Goal: Task Accomplishment & Management: Manage account settings

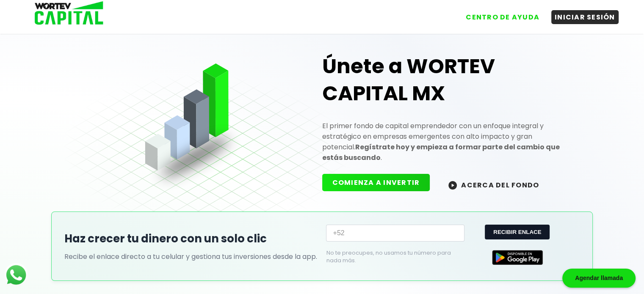
click at [393, 176] on button "COMIENZA A INVERTIR" at bounding box center [376, 182] width 108 height 17
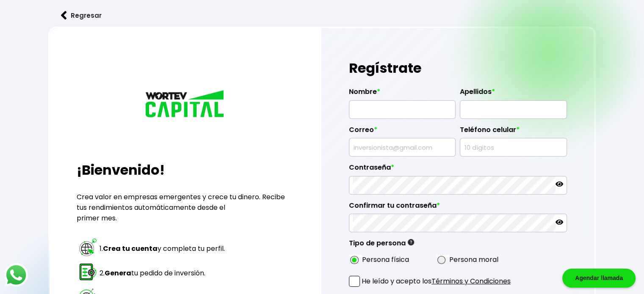
type input "[PERSON_NAME]"
type input "[EMAIL_ADDRESS][DOMAIN_NAME]"
type input "3370331992"
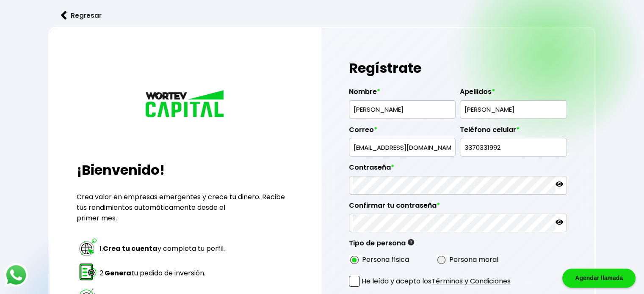
radio input "true"
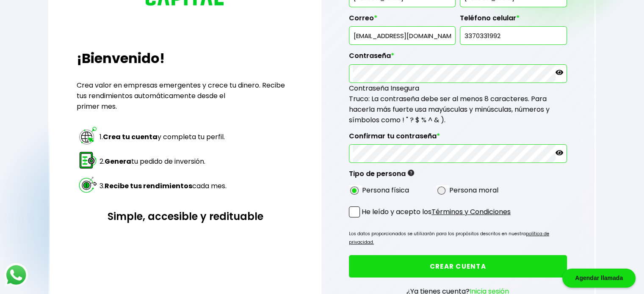
scroll to position [113, 0]
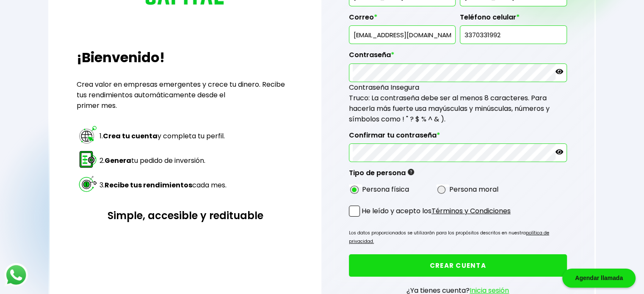
click at [355, 209] on span at bounding box center [354, 211] width 11 height 11
click at [363, 218] on input "He leído y acepto los Términos y Condiciones" at bounding box center [363, 218] width 0 height 0
click at [432, 257] on button "CREAR CUENTA" at bounding box center [458, 266] width 218 height 22
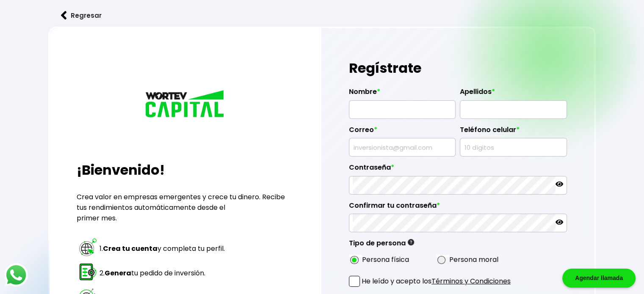
click at [86, 19] on button "Regresar" at bounding box center [81, 15] width 66 height 22
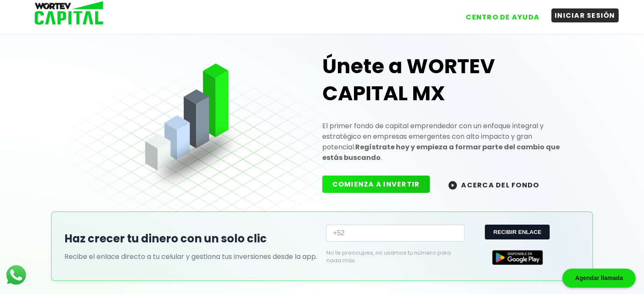
click at [561, 19] on button "INICIAR SESIÓN" at bounding box center [584, 15] width 67 height 14
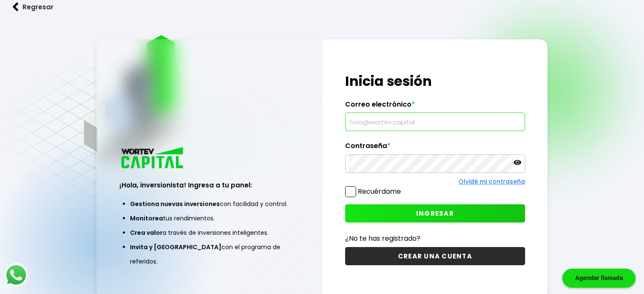
click at [387, 125] on input "text" at bounding box center [435, 122] width 172 height 18
paste input "[EMAIL_ADDRESS][DOMAIN_NAME]"
type input "[EMAIL_ADDRESS][DOMAIN_NAME]"
click at [354, 191] on span at bounding box center [350, 191] width 11 height 11
click at [403, 188] on input "Recuérdame" at bounding box center [403, 188] width 0 height 0
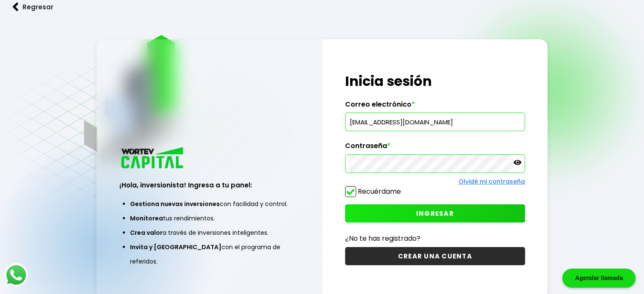
click at [432, 209] on span "INGRESAR" at bounding box center [435, 213] width 38 height 9
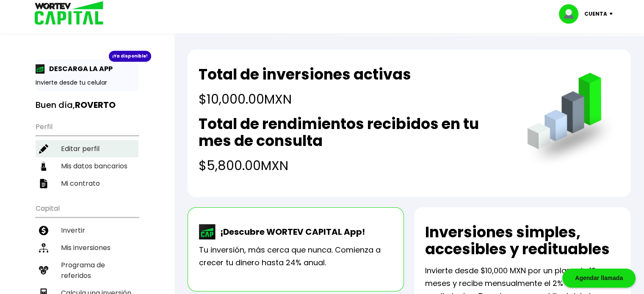
click at [117, 150] on li "Editar perfil" at bounding box center [87, 148] width 103 height 17
select select "AG"
select select "BBVA Bancomer"
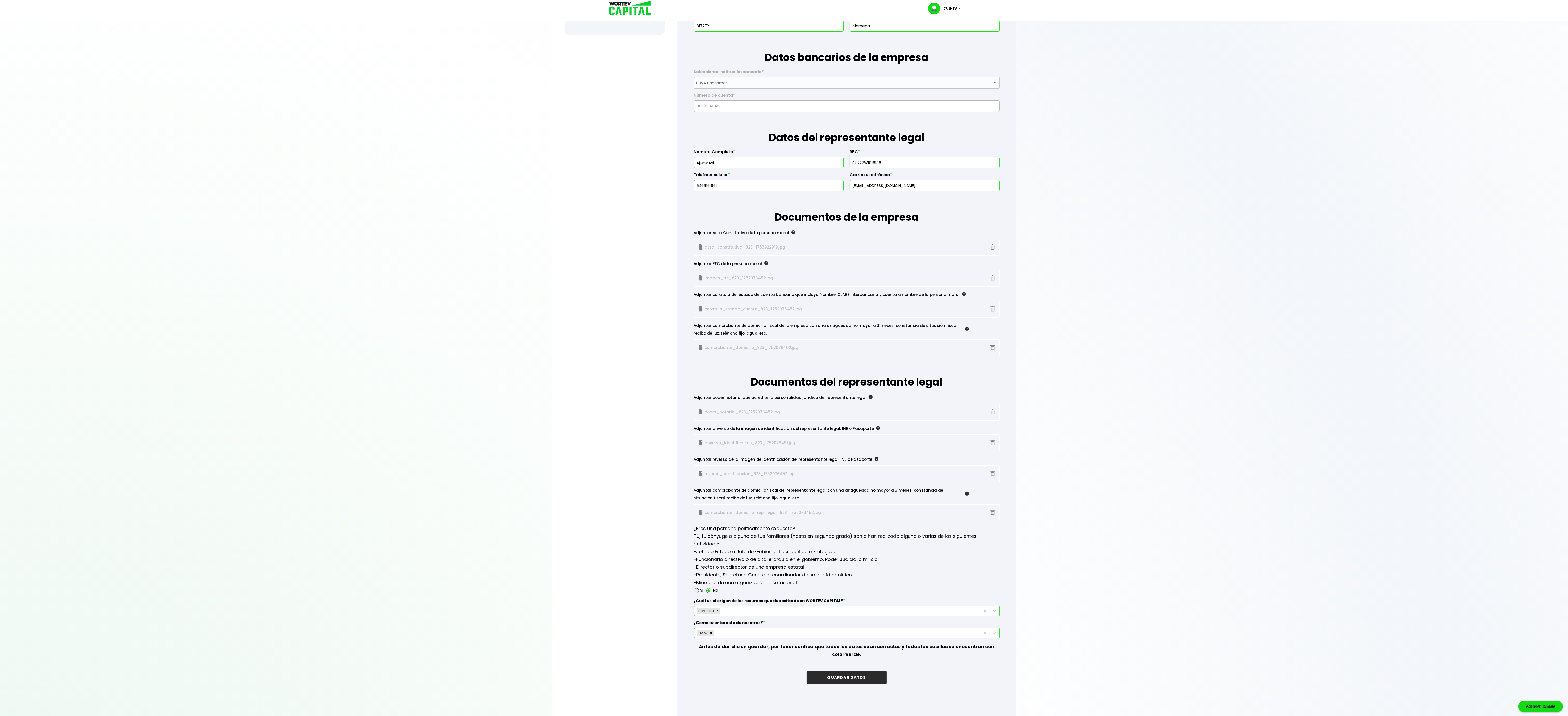
scroll to position [241, 0]
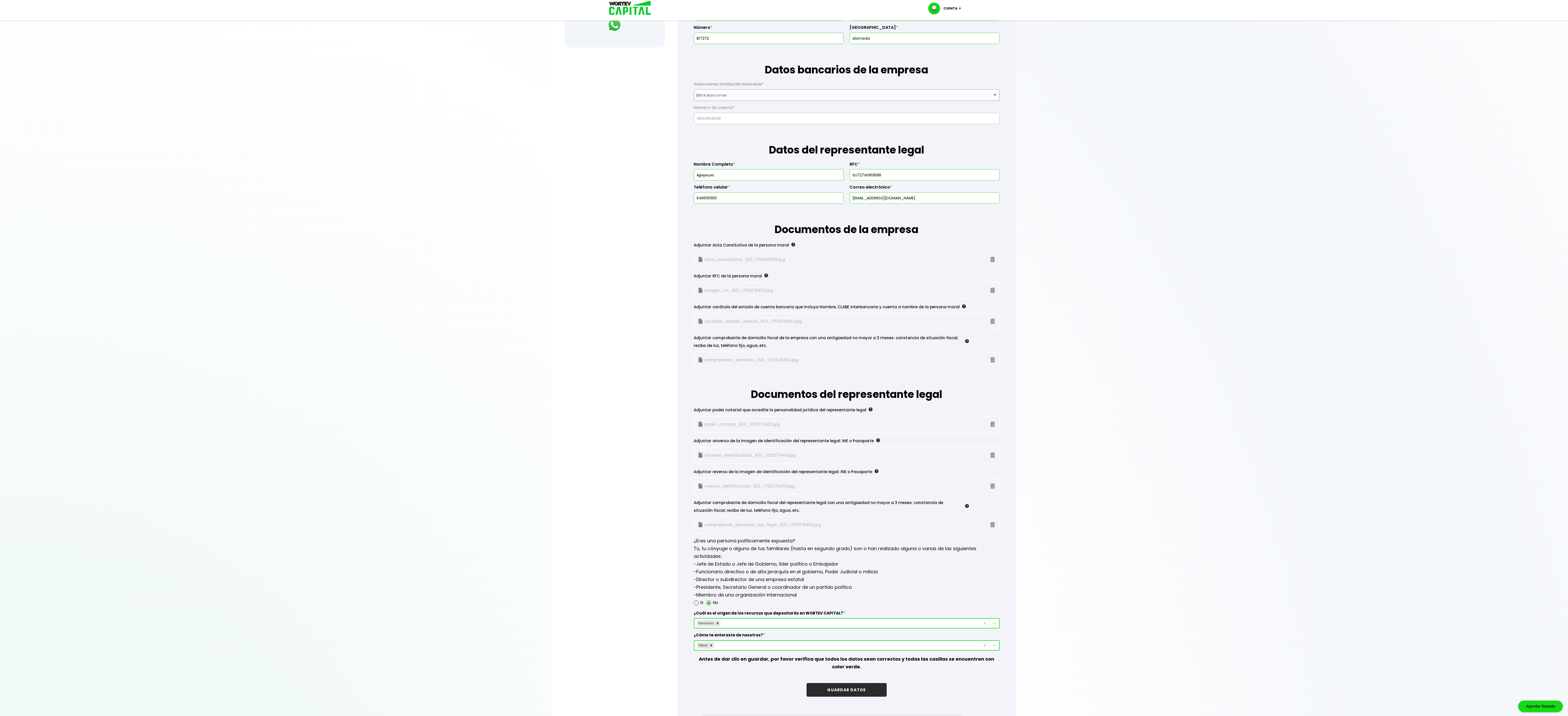
click at [396, 43] on input "817272" at bounding box center [769, 38] width 145 height 11
type input "8"
type input "jajajajaj"
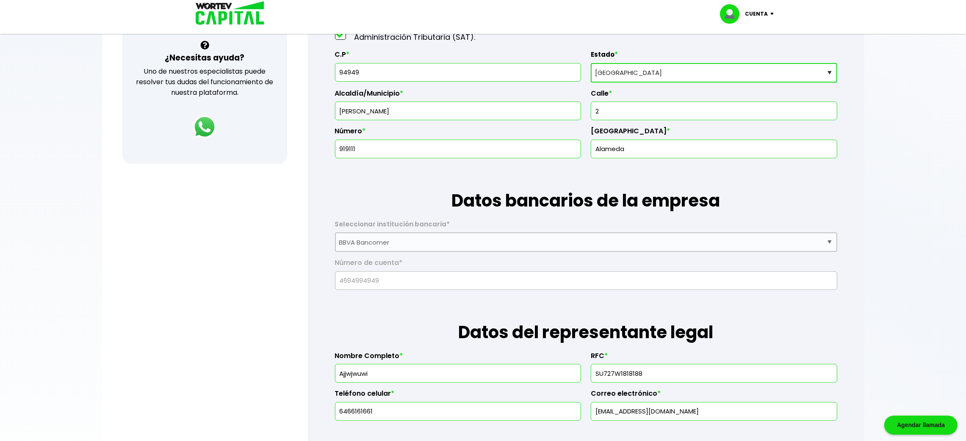
scroll to position [141, 0]
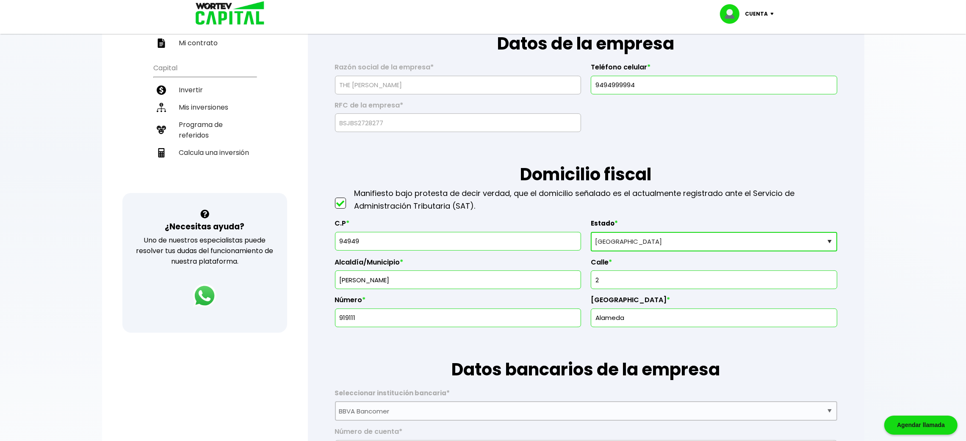
type input "919111"
click at [371, 240] on input "94949" at bounding box center [458, 241] width 238 height 18
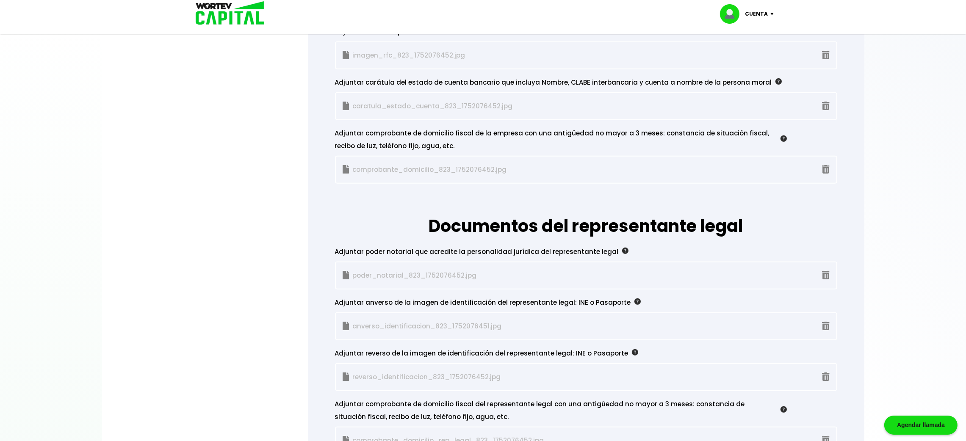
scroll to position [733, 0]
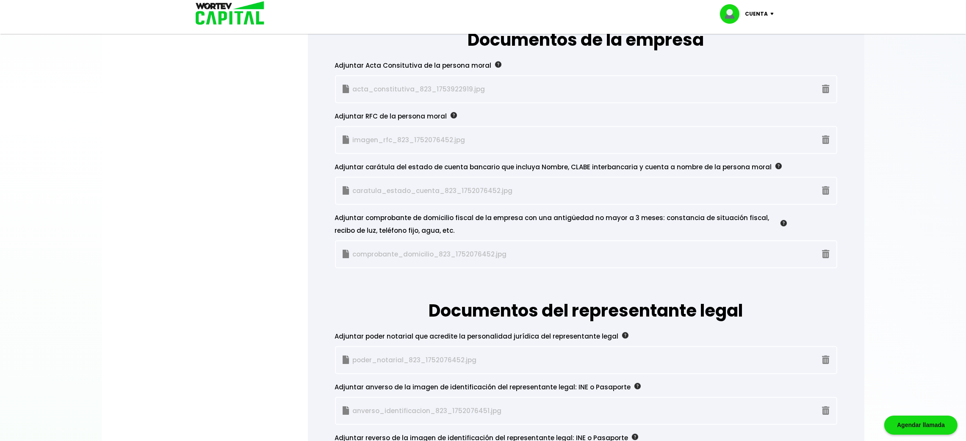
type input "94111"
